Goal: Transaction & Acquisition: Download file/media

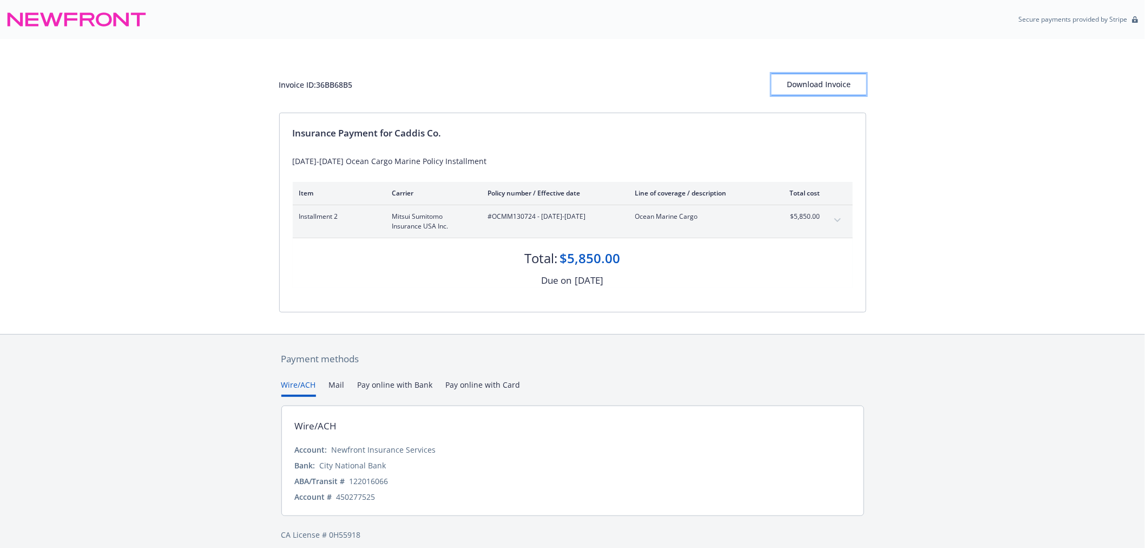
click at [826, 78] on div "Download Invoice" at bounding box center [819, 84] width 95 height 21
